Goal: Task Accomplishment & Management: Complete application form

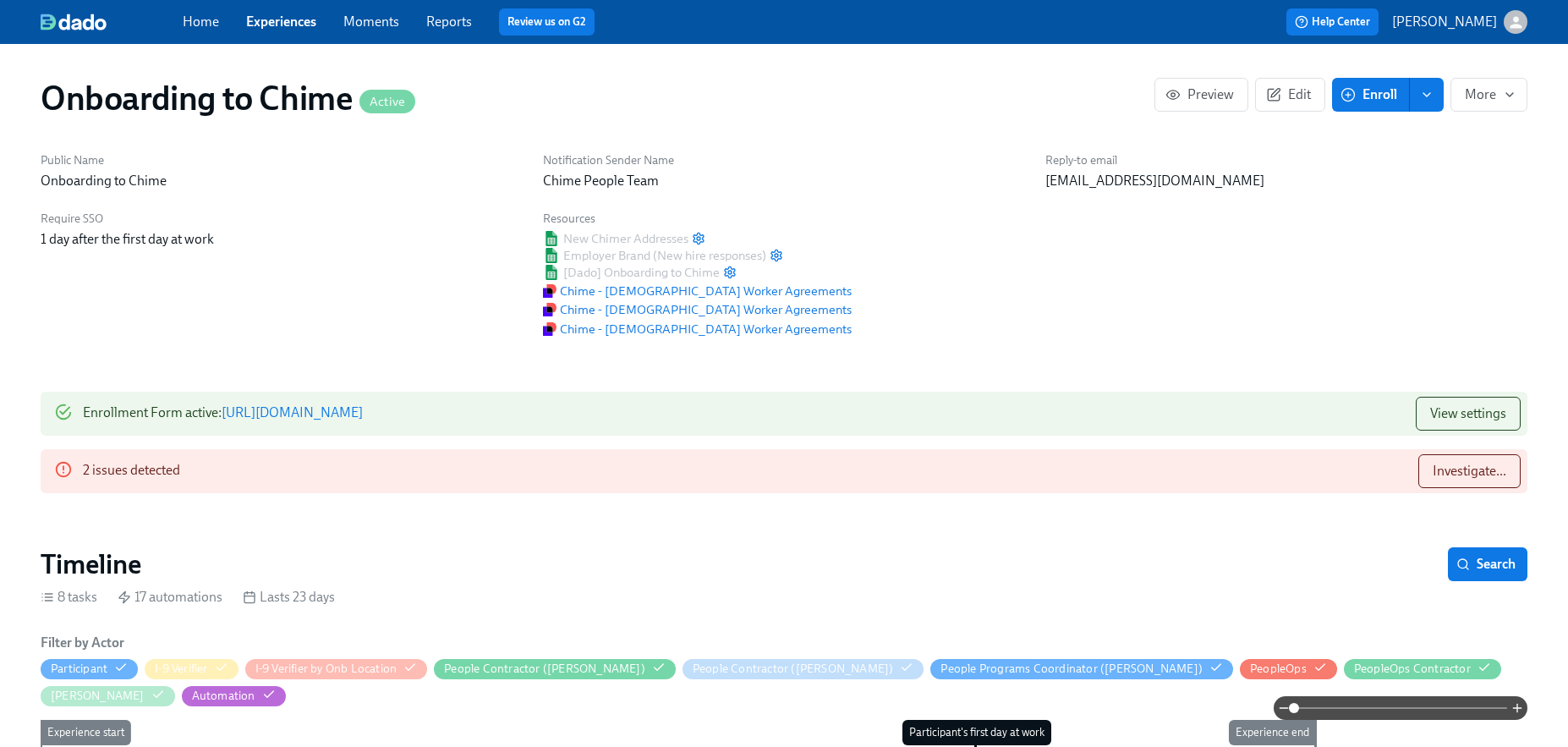
scroll to position [0, 3468]
click at [1071, 16] on div "Help Center [PERSON_NAME]" at bounding box center [1191, 22] width 673 height 27
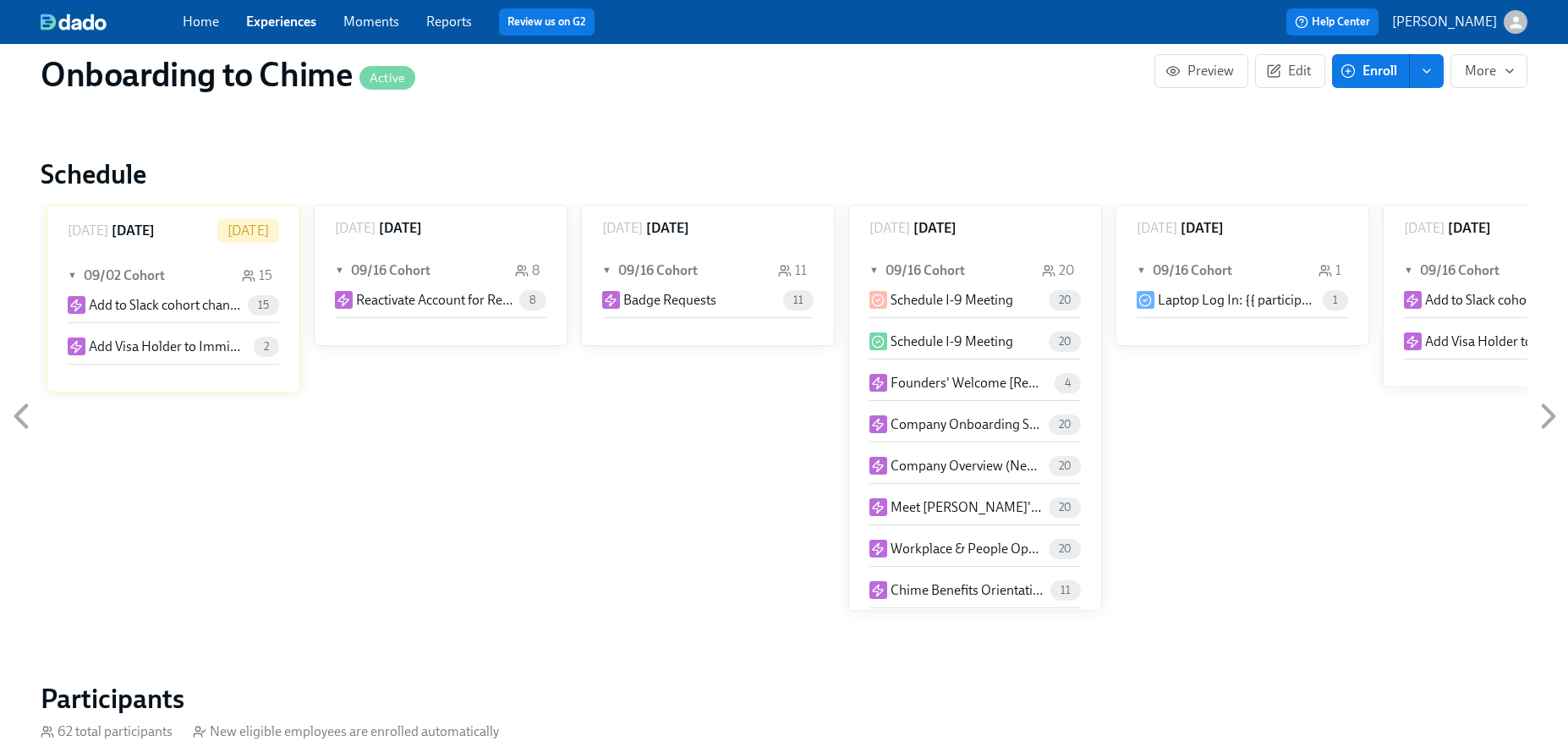
scroll to position [1320, 0]
click at [1377, 74] on span "Enroll" at bounding box center [1370, 70] width 53 height 17
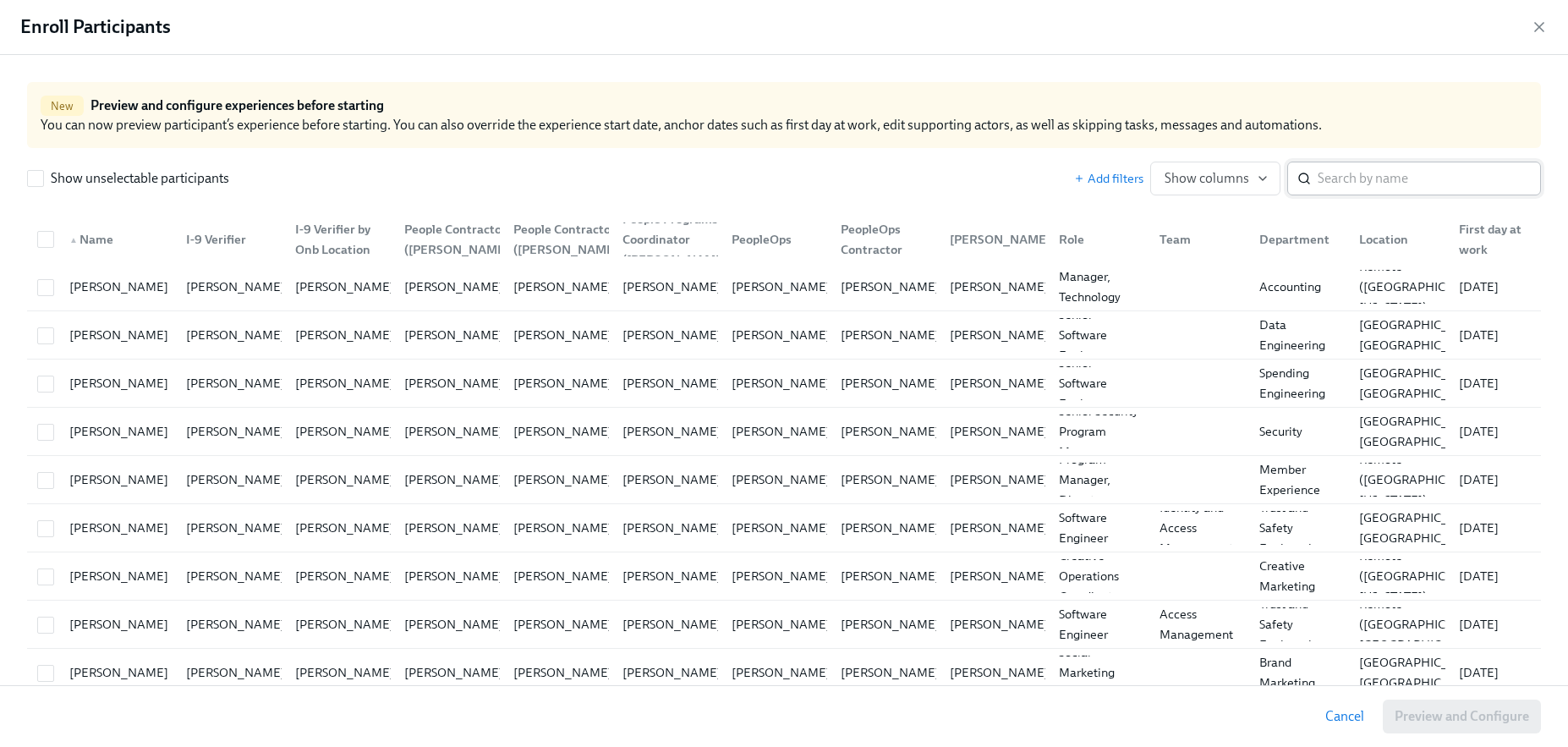
click at [1334, 170] on input "search" at bounding box center [1429, 178] width 223 height 33
paste input "[PERSON_NAME]"
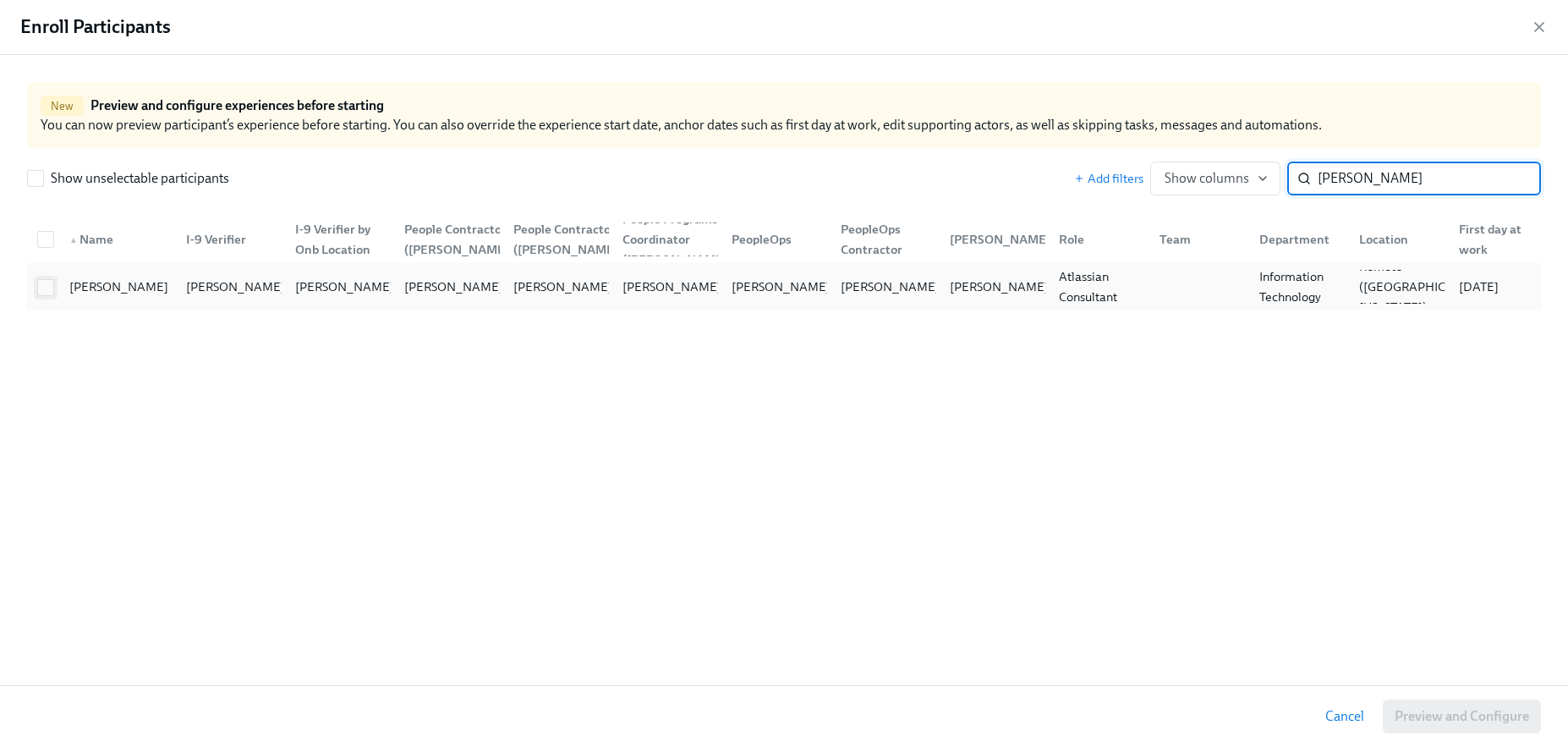
type input "[PERSON_NAME]"
click at [43, 290] on input "checkbox" at bounding box center [45, 287] width 15 height 15
checkbox input "true"
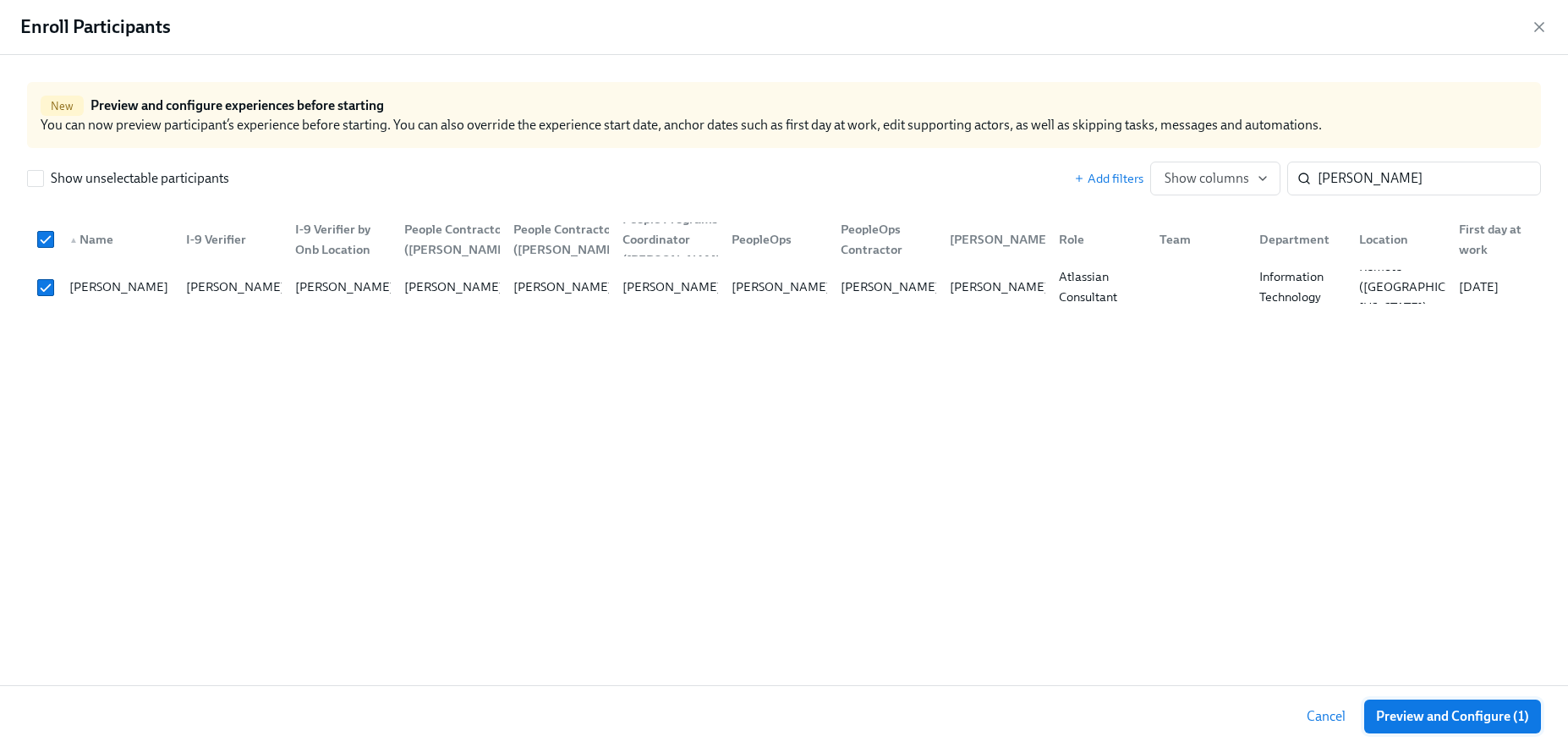
click at [1430, 719] on span "Preview and Configure (1)" at bounding box center [1453, 716] width 153 height 17
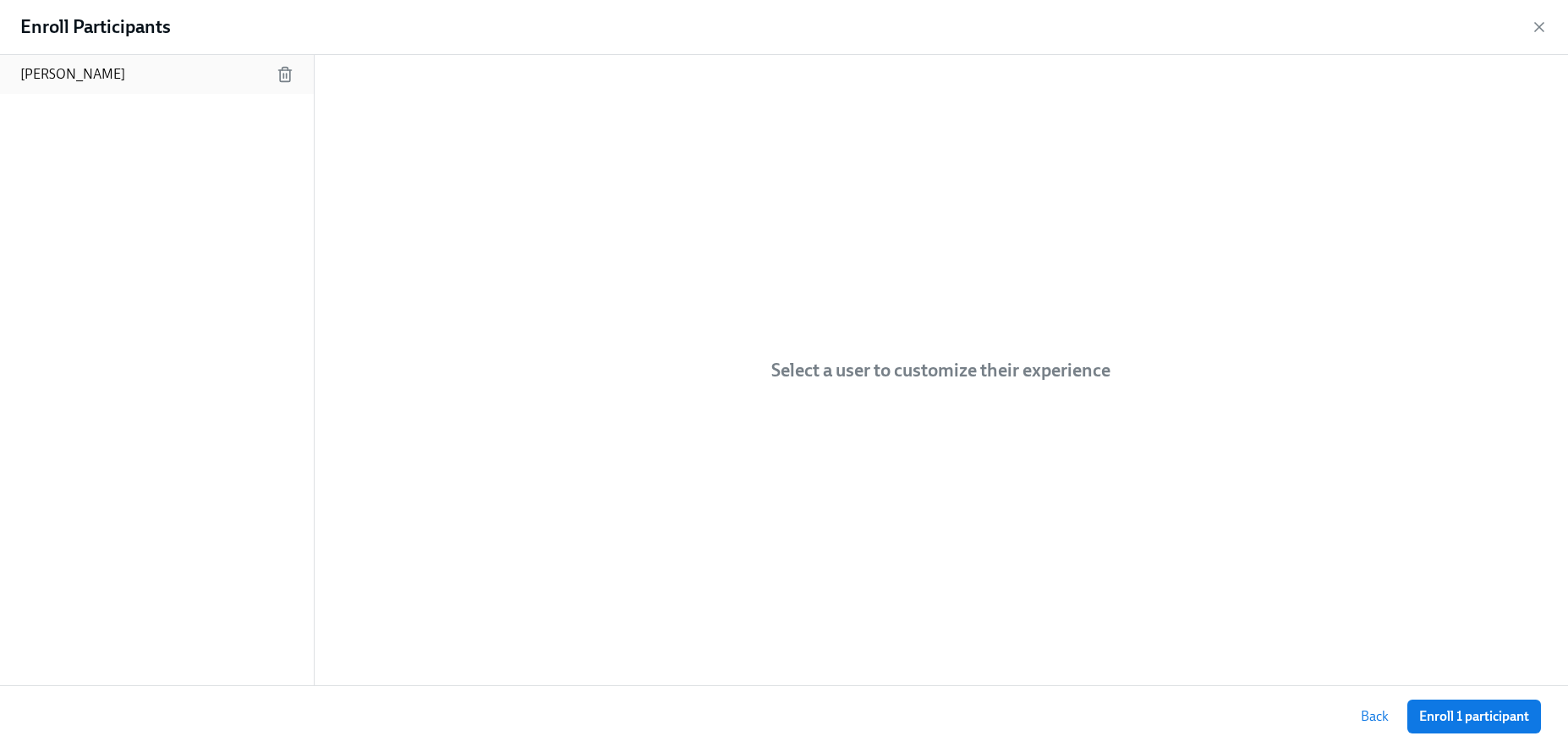
click at [78, 69] on p "[PERSON_NAME]" at bounding box center [72, 74] width 105 height 19
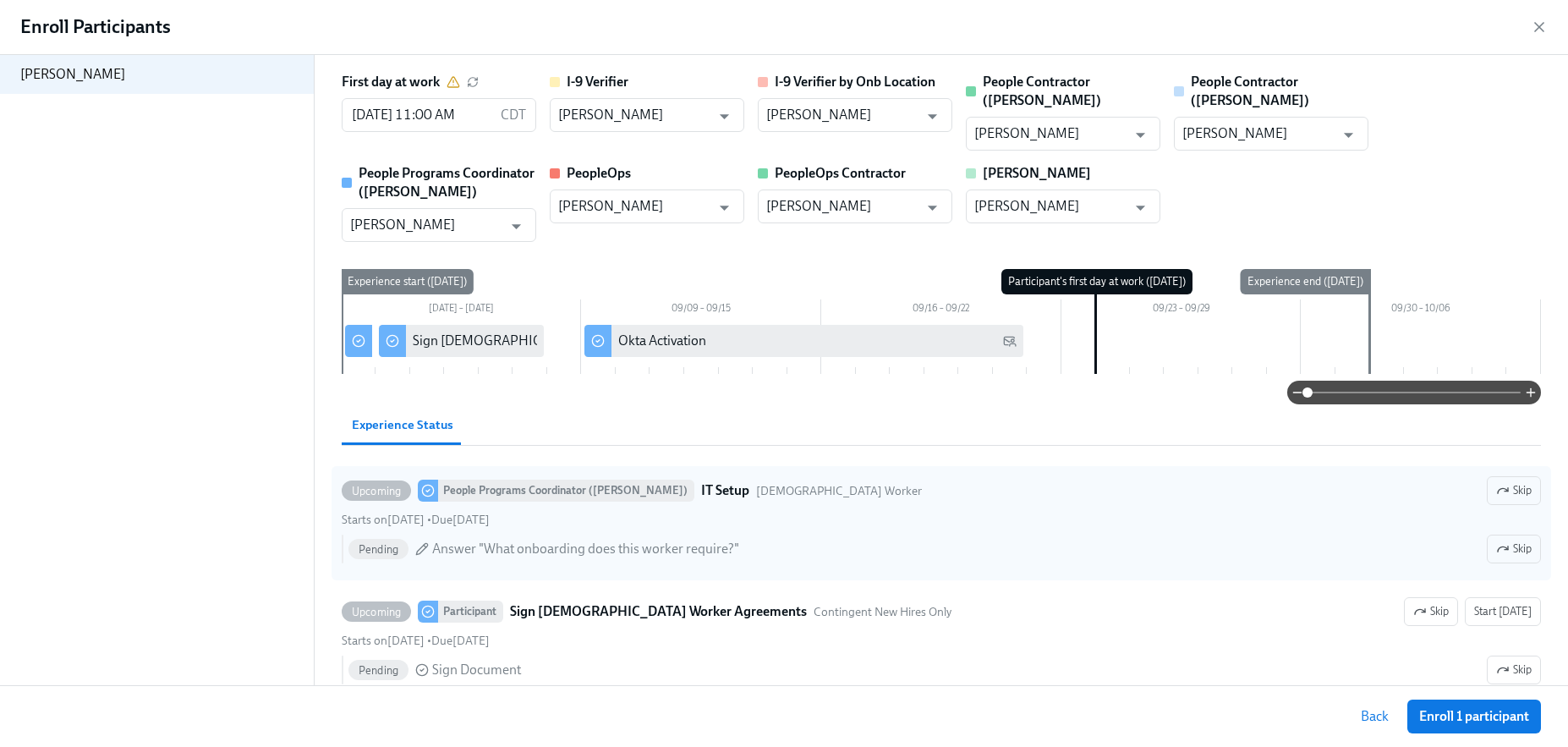
scroll to position [14, 0]
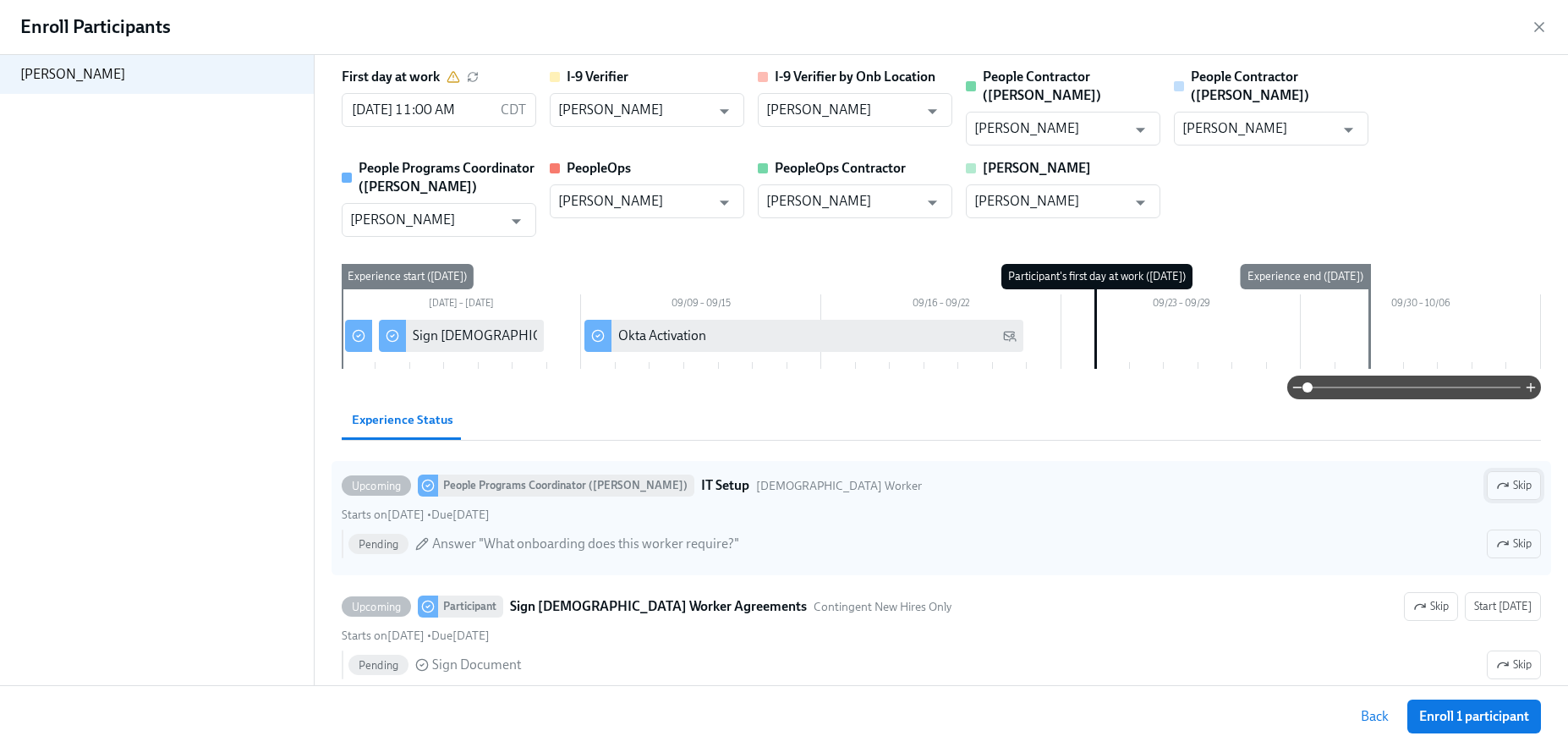
click at [1523, 477] on span "Skip" at bounding box center [1514, 485] width 35 height 17
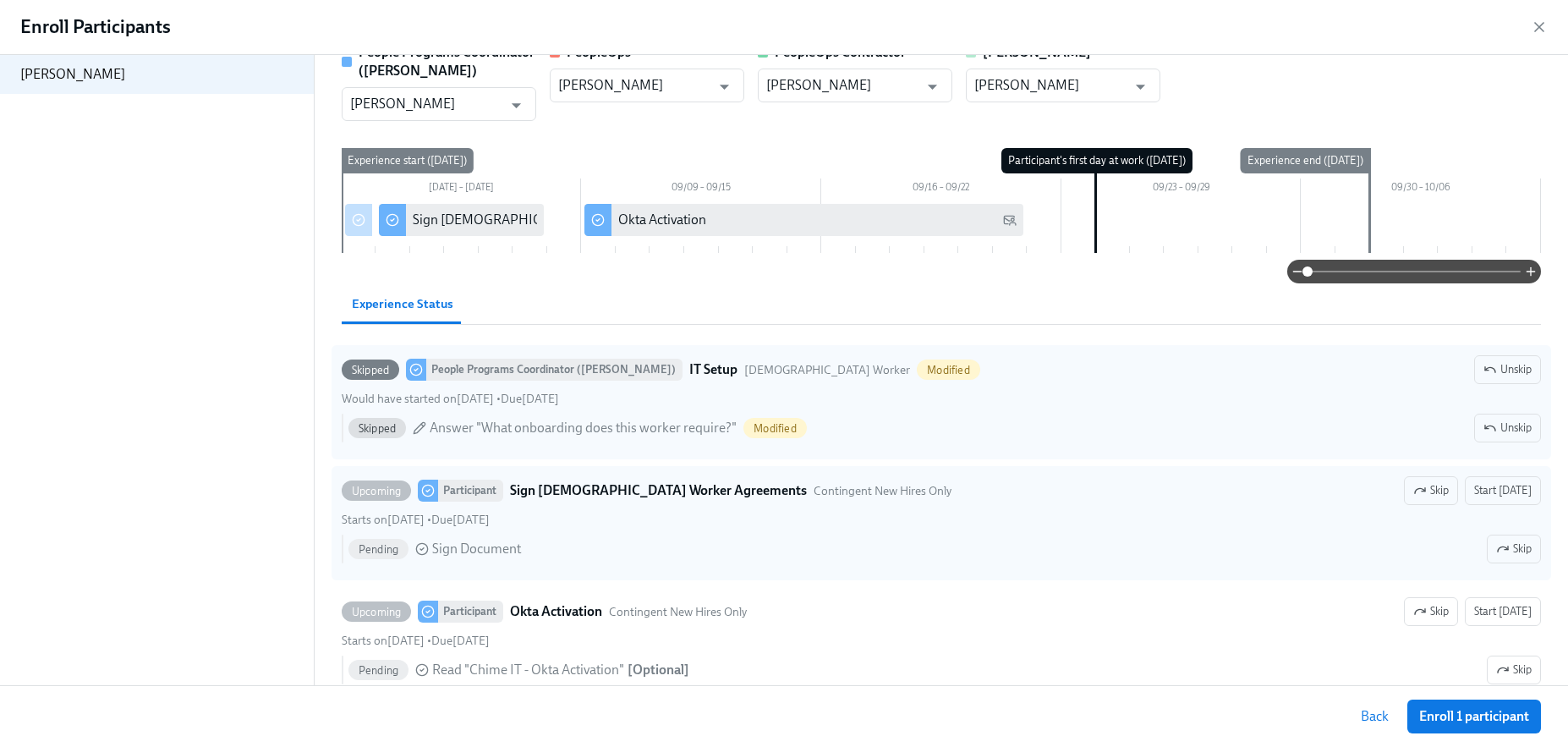
scroll to position [154, 0]
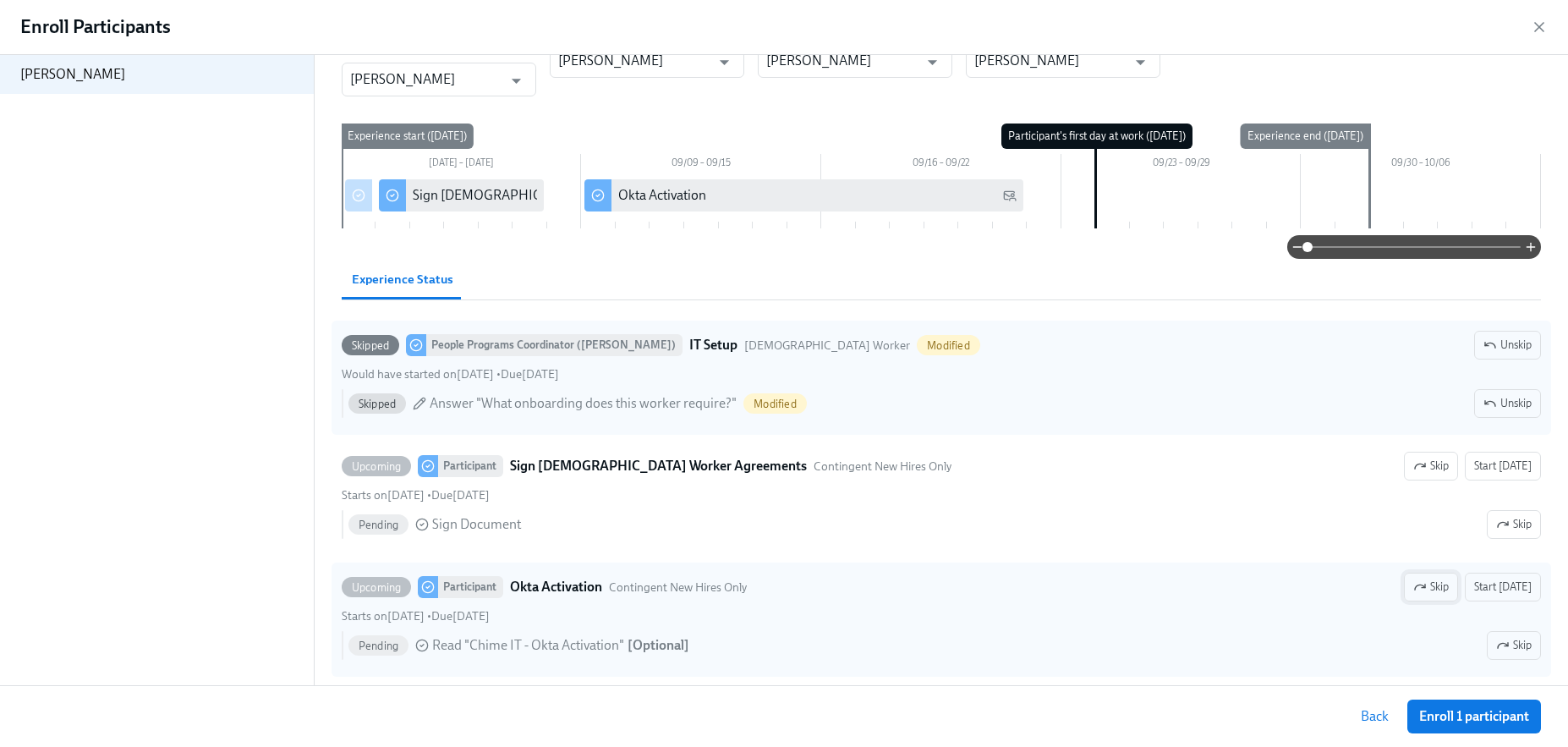
click at [1438, 579] on span "Skip" at bounding box center [1431, 587] width 35 height 17
click at [1437, 719] on span "Enroll 1 participant" at bounding box center [1474, 716] width 110 height 17
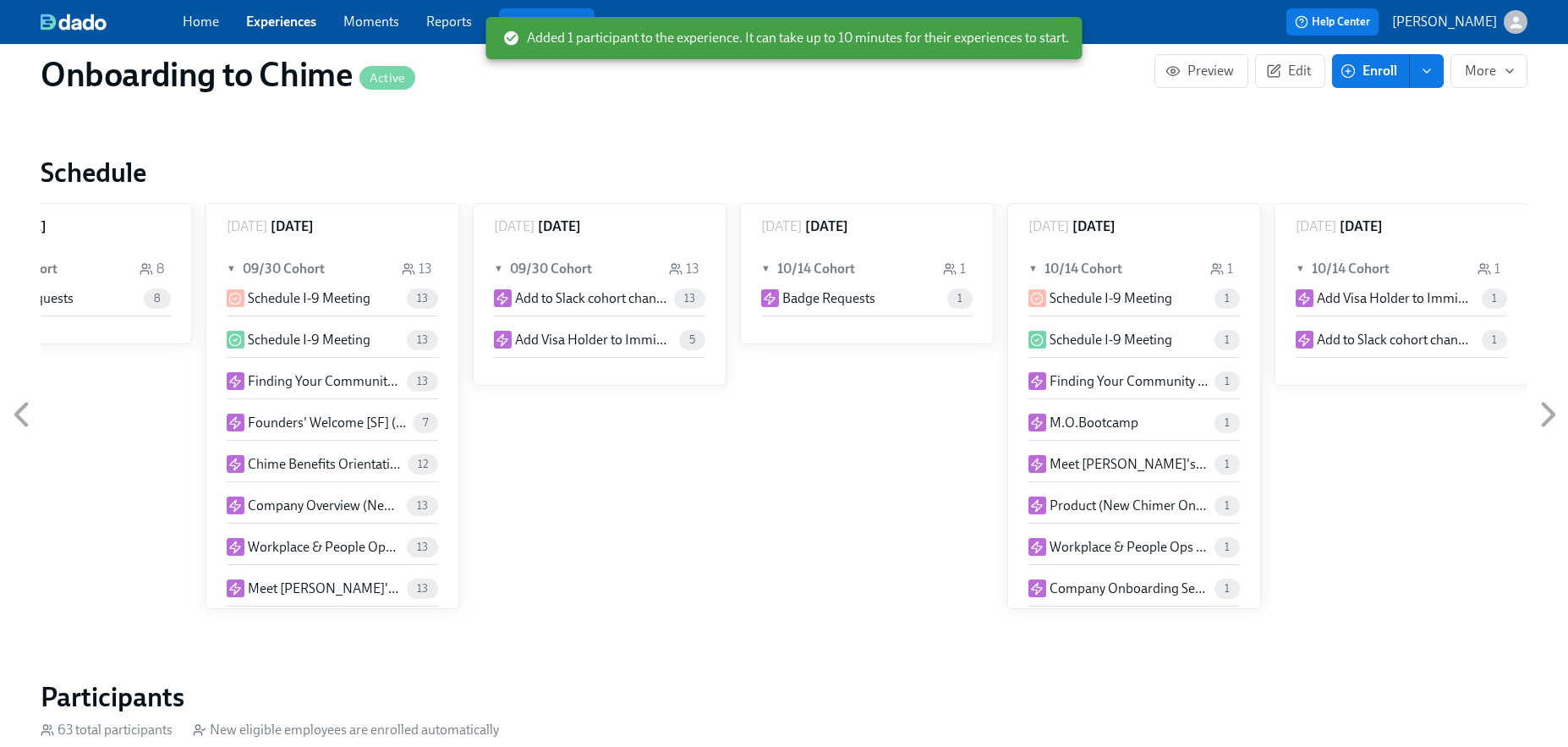
scroll to position [0, 5449]
